Goal: Information Seeking & Learning: Learn about a topic

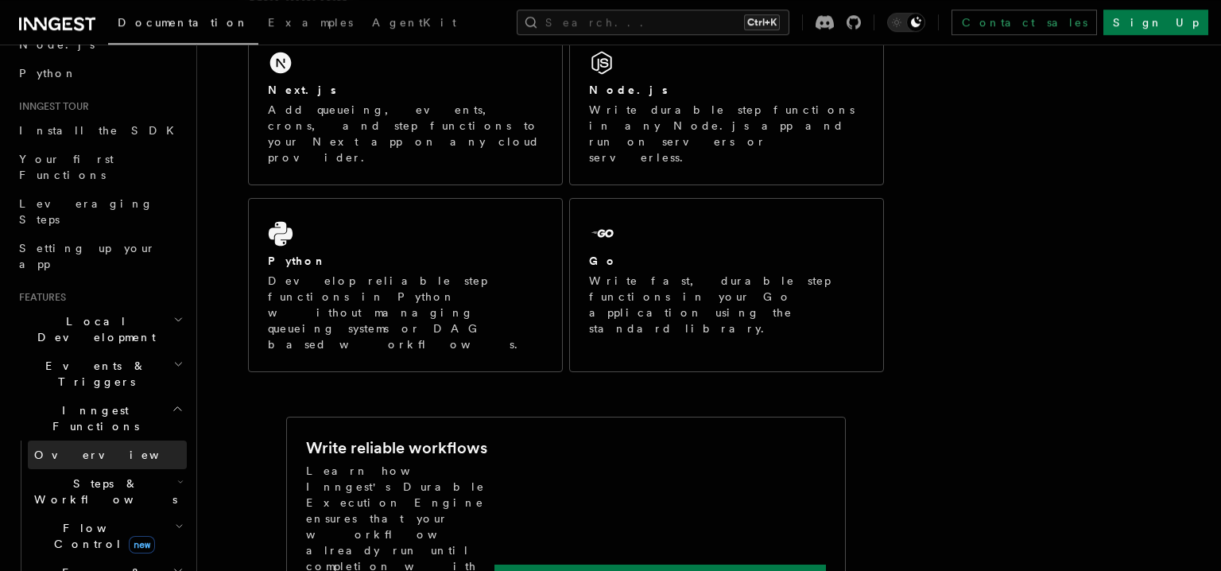
scroll to position [107, 0]
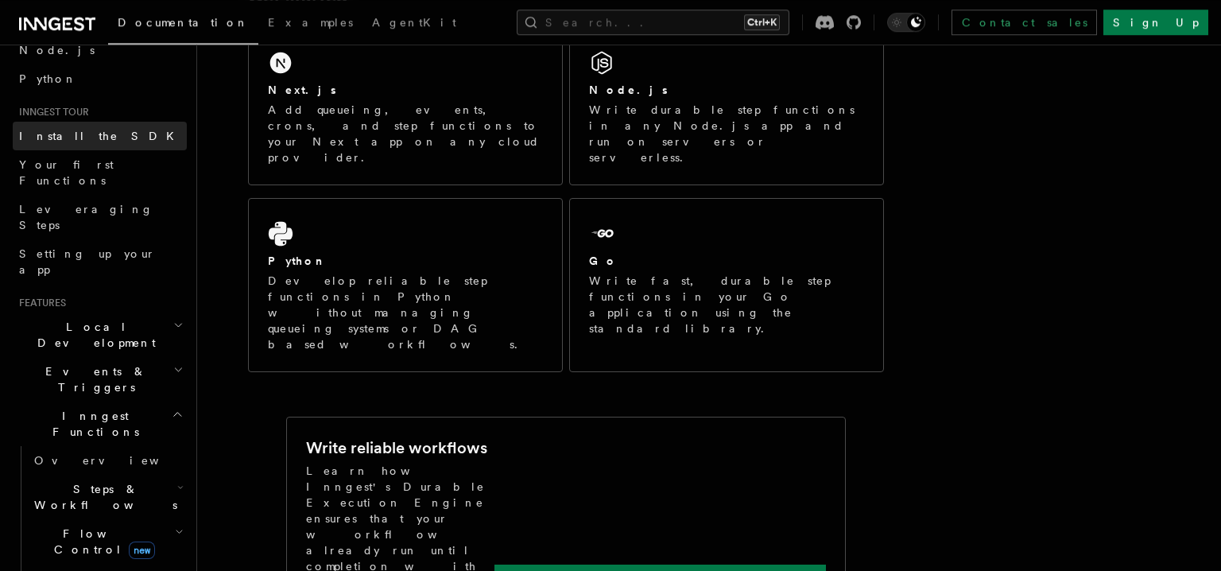
click at [109, 140] on link "Install the SDK" at bounding box center [100, 136] width 174 height 29
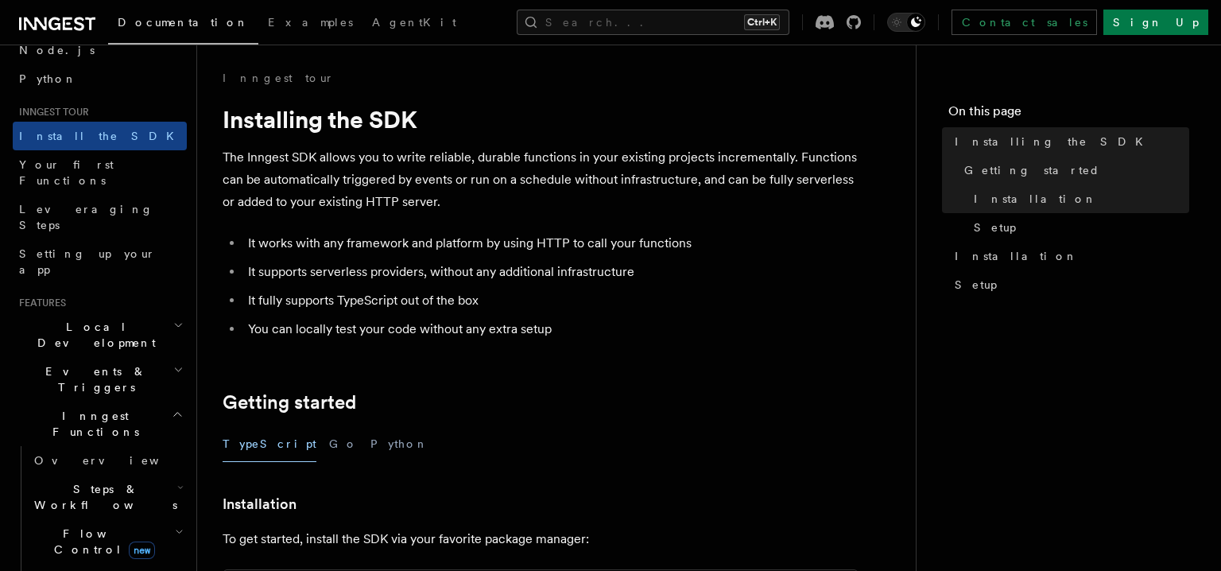
click at [665, 180] on p "The Inngest SDK allows you to write reliable, durable functions in your existin…" at bounding box center [541, 179] width 636 height 67
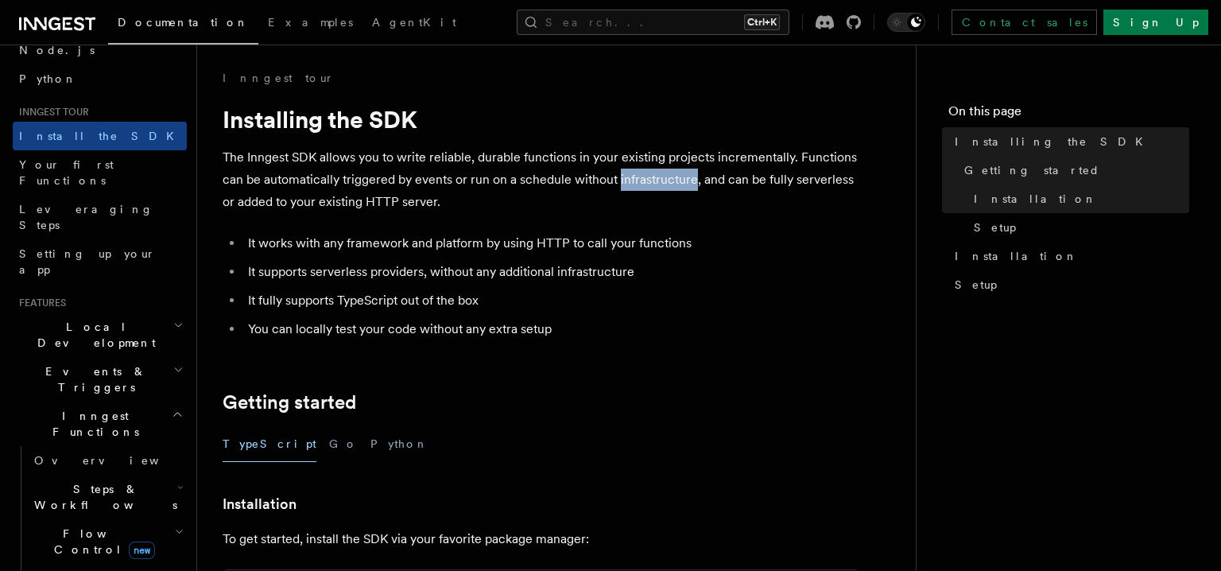
click at [665, 180] on p "The Inngest SDK allows you to write reliable, durable functions in your existin…" at bounding box center [541, 179] width 636 height 67
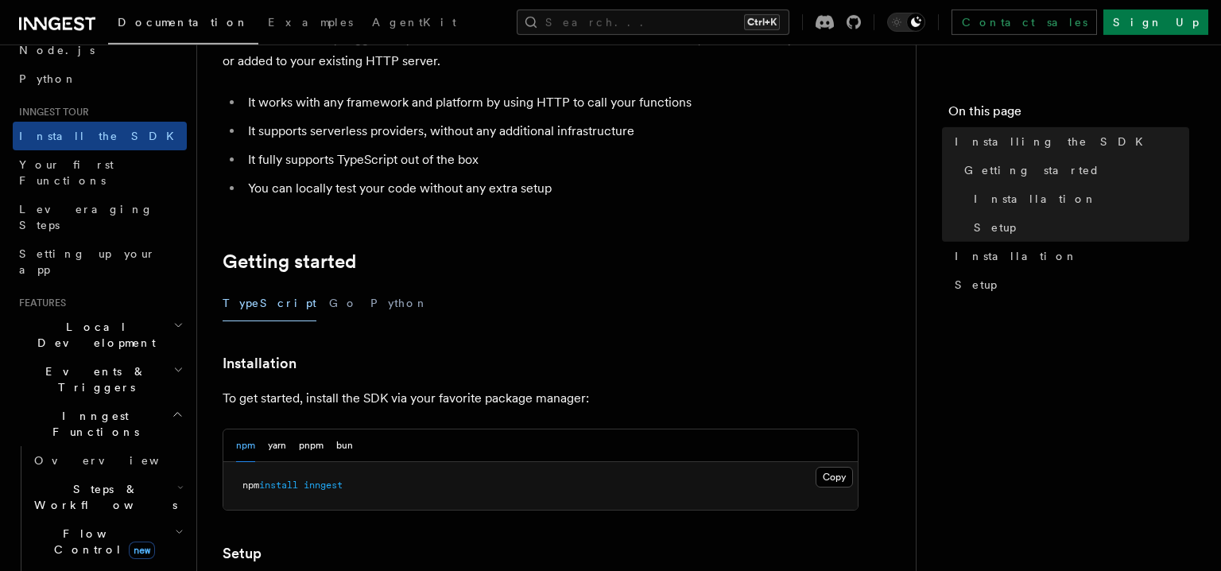
scroll to position [146, 0]
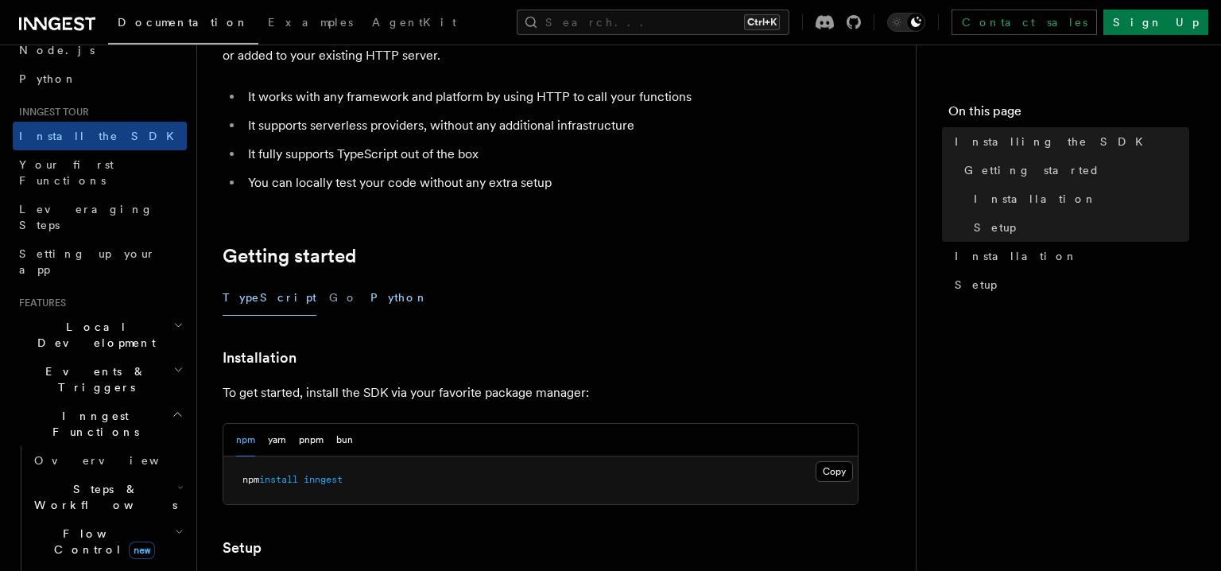
click at [370, 306] on button "Python" at bounding box center [399, 298] width 58 height 36
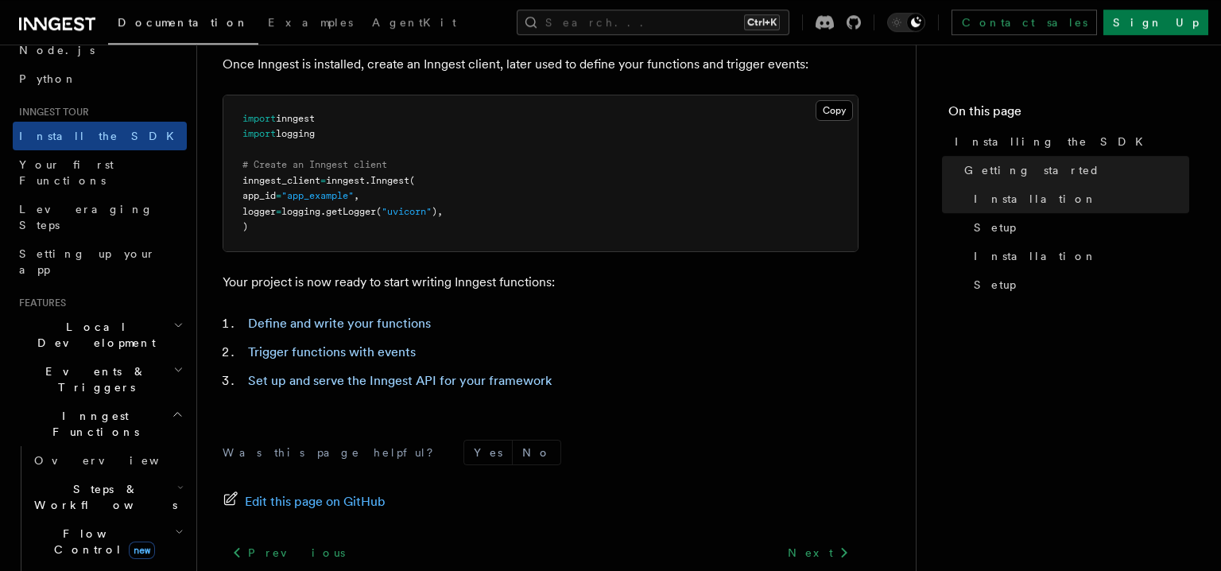
scroll to position [631, 0]
click at [184, 312] on h2 "Local Development" at bounding box center [100, 334] width 174 height 45
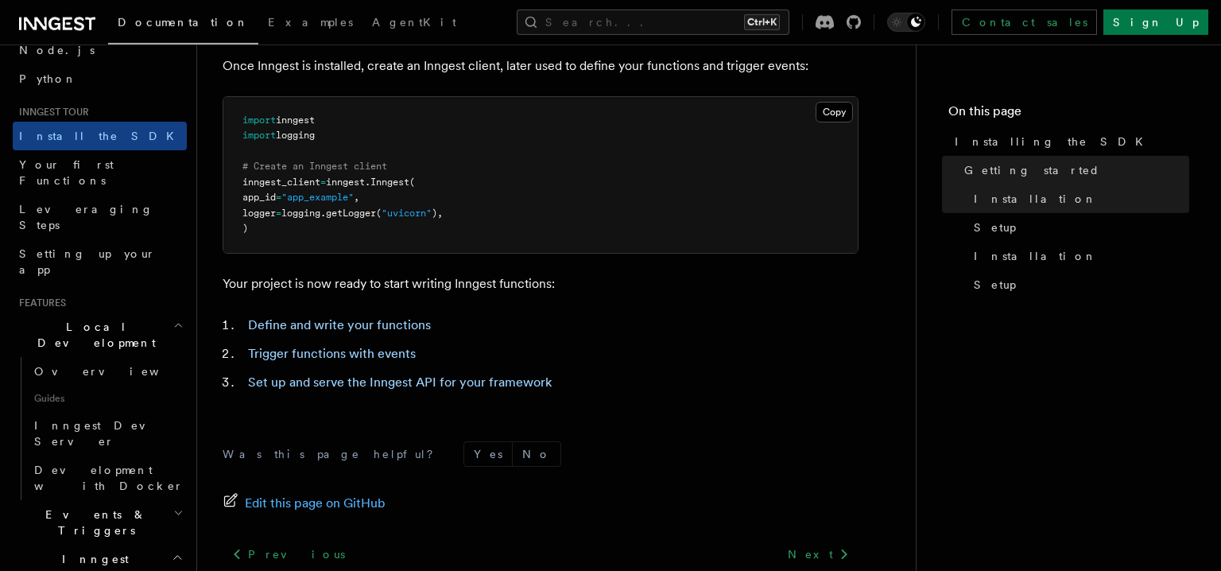
click at [184, 312] on h2 "Local Development" at bounding box center [100, 334] width 174 height 45
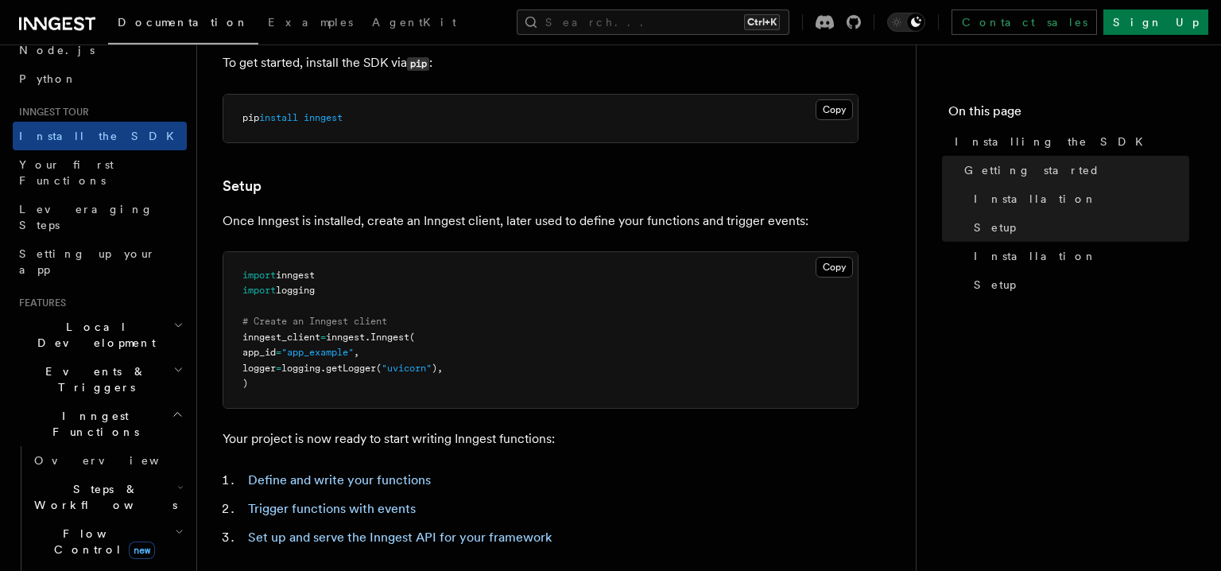
scroll to position [479, 0]
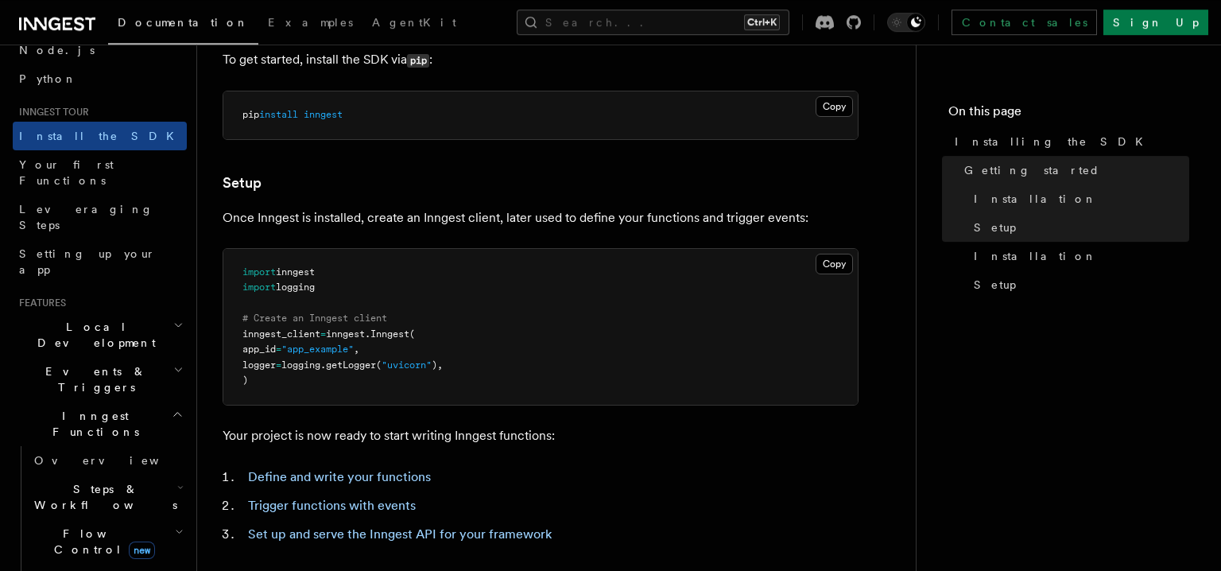
click at [401, 312] on pre "import inngest import logging # Create an Inngest client inngest_client = innge…" at bounding box center [540, 327] width 634 height 156
click at [351, 475] on link "Define and write your functions" at bounding box center [339, 476] width 183 height 15
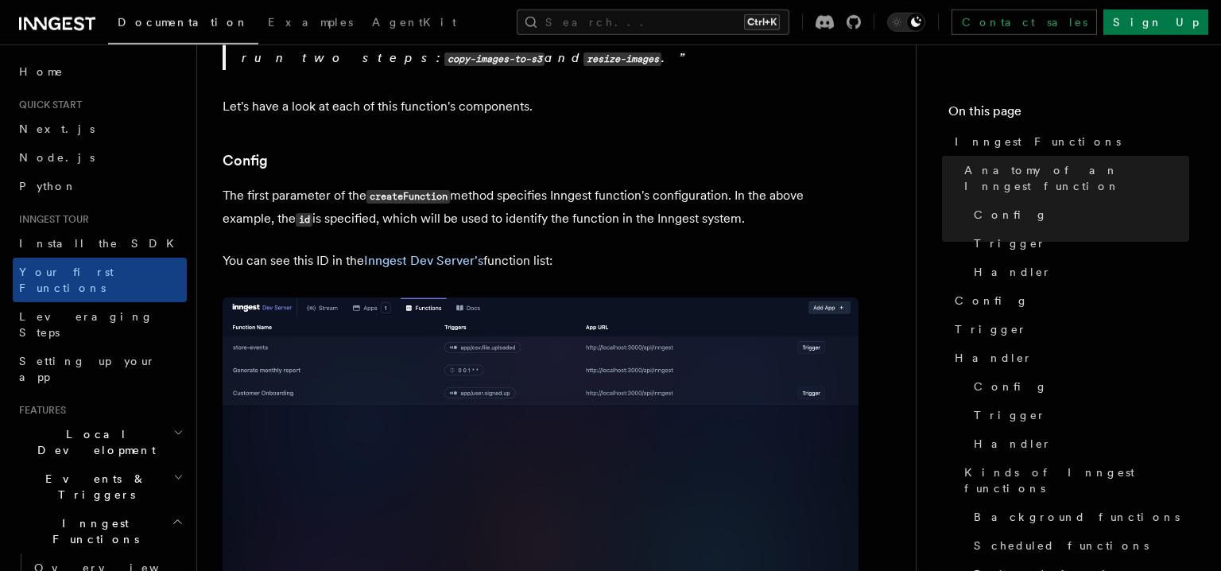
scroll to position [989, 0]
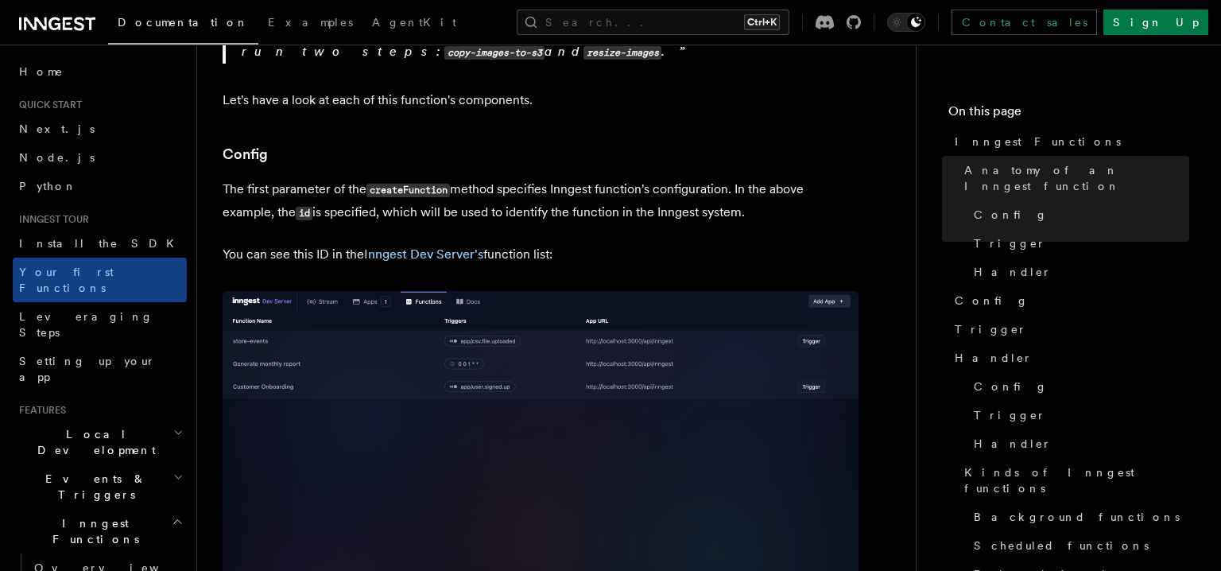
click at [351, 475] on img at bounding box center [541, 480] width 636 height 378
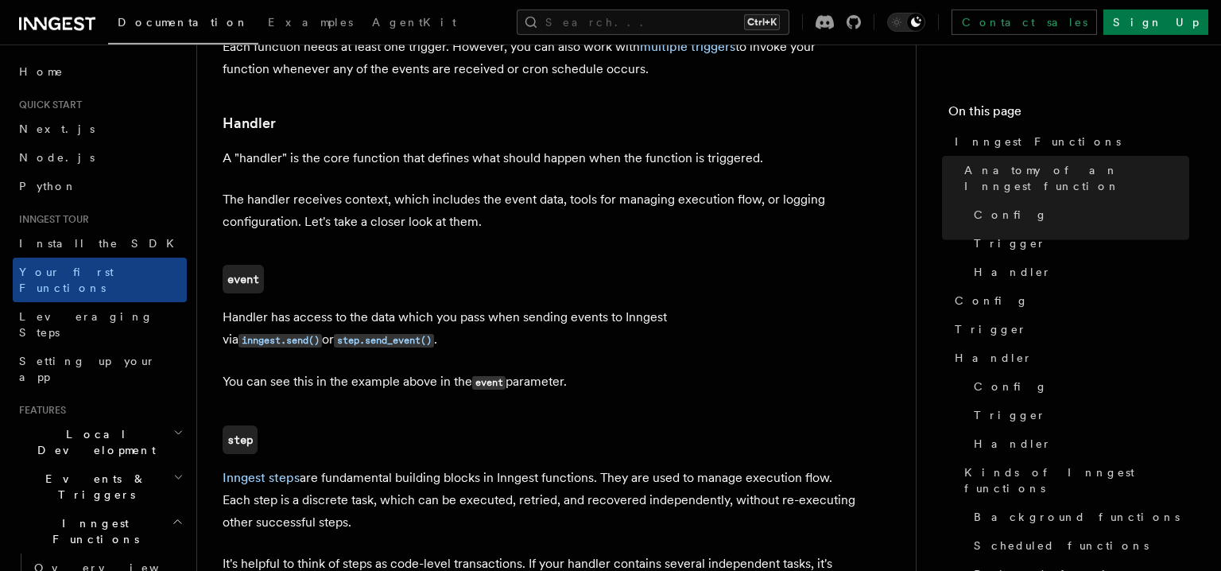
scroll to position [2385, 0]
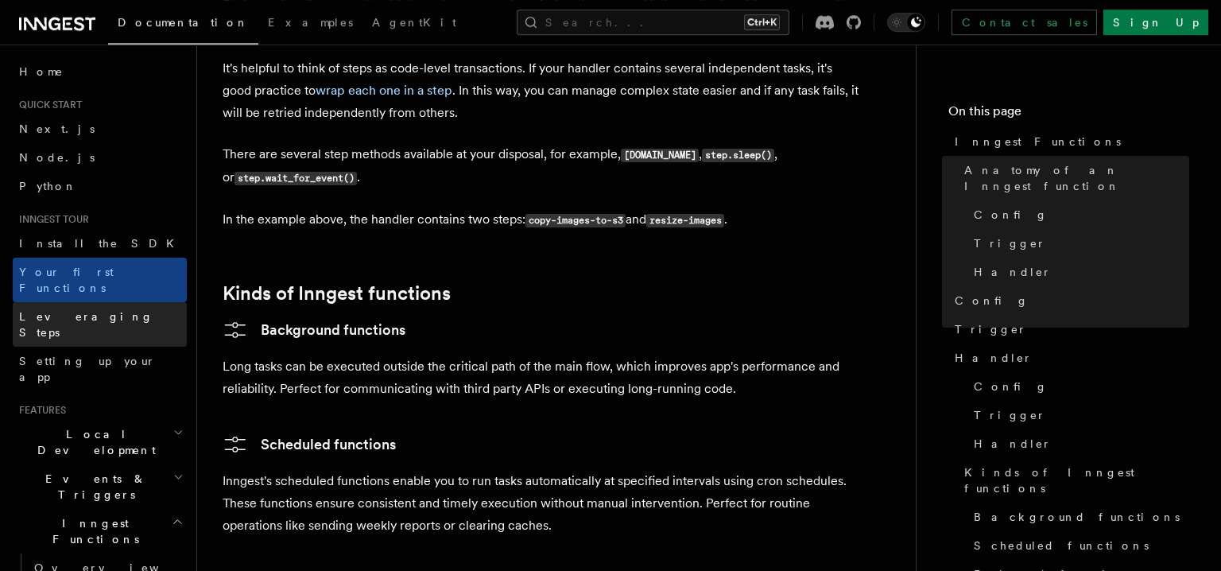
click at [16, 302] on link "Leveraging Steps" at bounding box center [100, 324] width 174 height 45
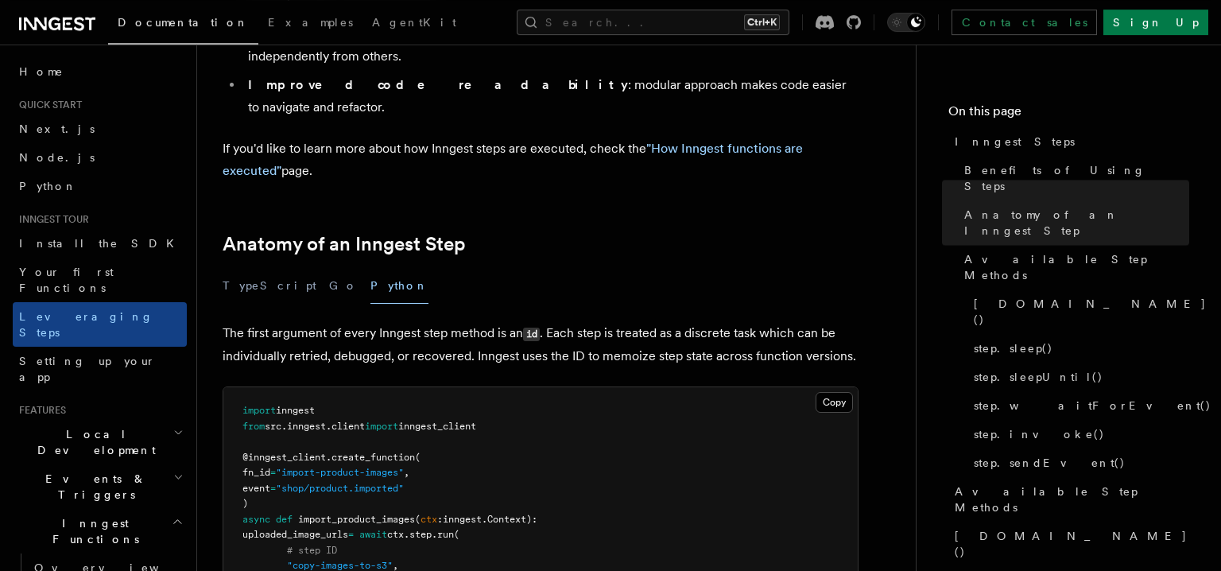
scroll to position [505, 0]
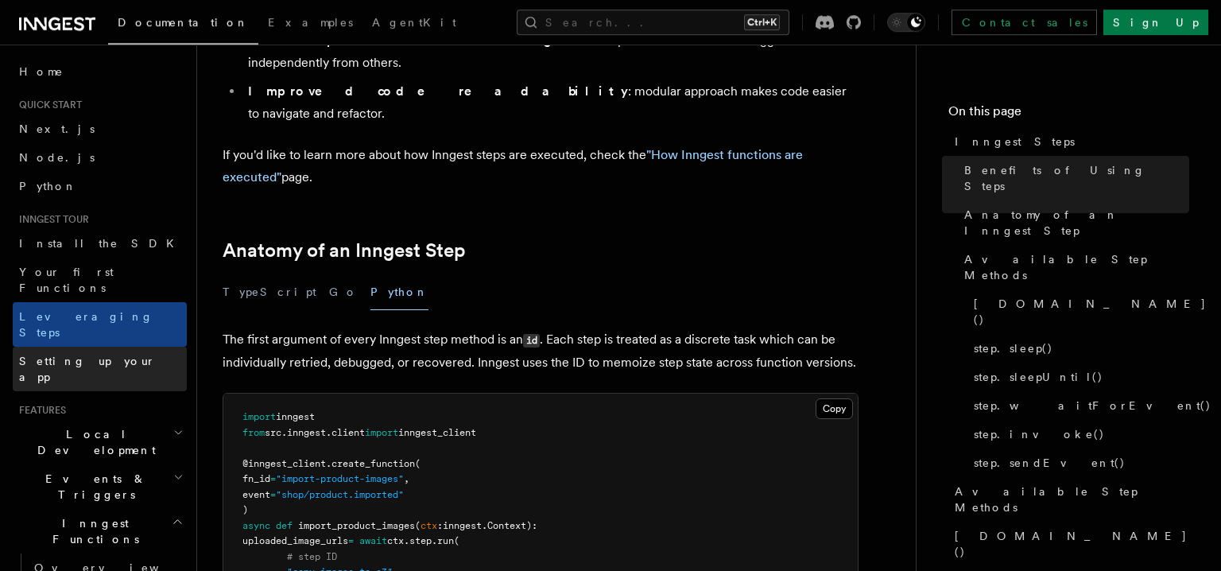
click at [155, 347] on link "Setting up your app" at bounding box center [100, 369] width 174 height 45
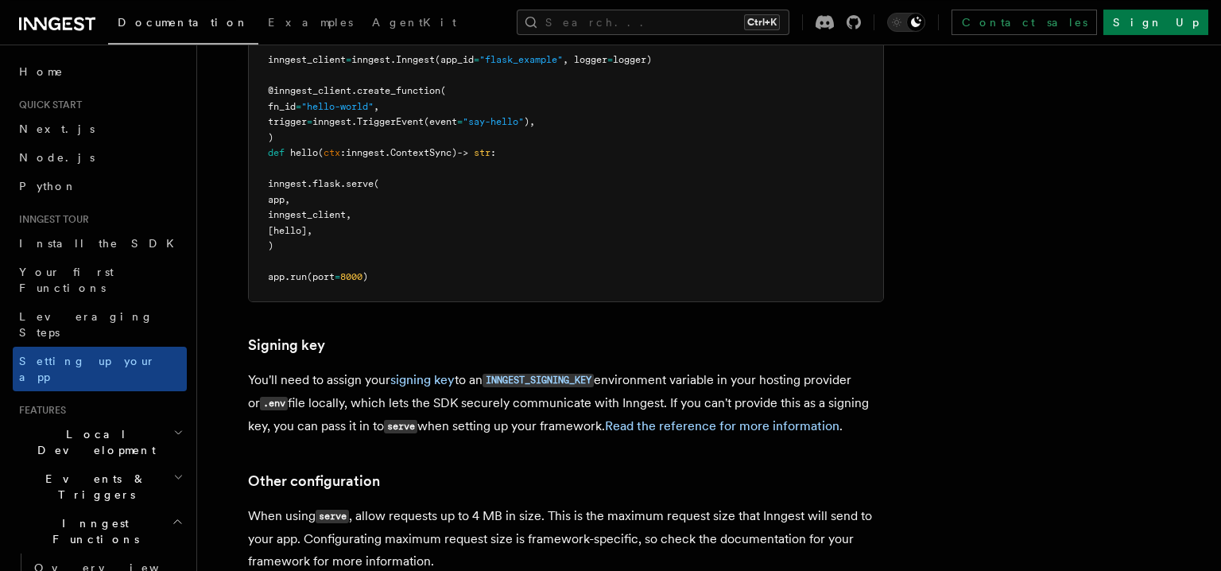
scroll to position [921, 0]
